Goal: Navigation & Orientation: Find specific page/section

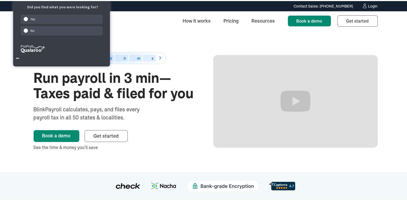
click at [145, 27] on div "How it works Pricing Resources Book a demo Book a demo Get started Sign up" at bounding box center [205, 19] width 365 height 19
click at [234, 19] on link "Pricing" at bounding box center [231, 20] width 24 height 12
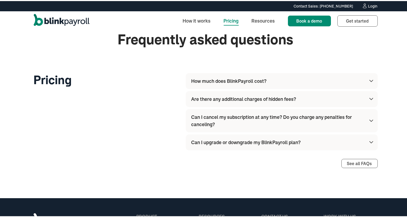
scroll to position [700, 0]
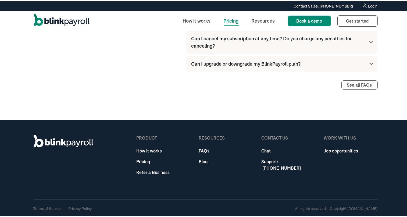
click at [342, 150] on link "Job opportunities" at bounding box center [341, 149] width 34 height 6
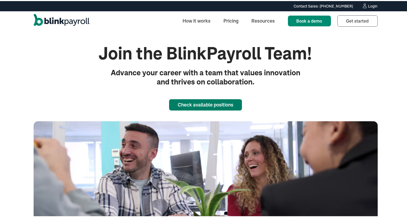
click at [214, 106] on link "Check available positions" at bounding box center [205, 103] width 73 height 11
click at [187, 17] on link "How it works" at bounding box center [196, 20] width 37 height 12
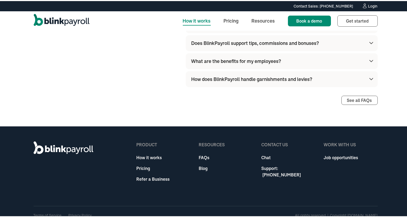
scroll to position [1771, 0]
